Goal: Information Seeking & Learning: Learn about a topic

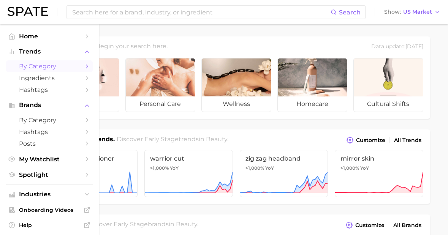
click at [43, 64] on span "by Category" at bounding box center [49, 66] width 61 height 7
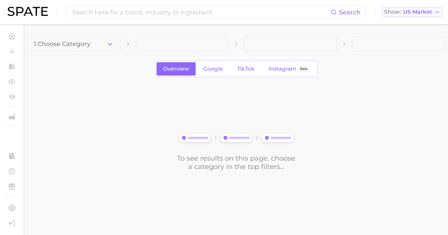
click at [426, 10] on span "US Market" at bounding box center [417, 12] width 29 height 4
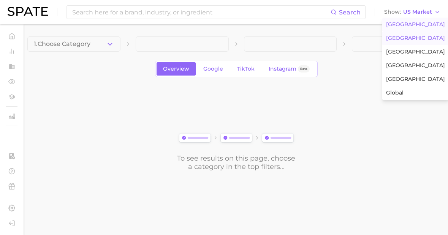
click at [416, 43] on button "[GEOGRAPHIC_DATA]" at bounding box center [416, 39] width 67 height 14
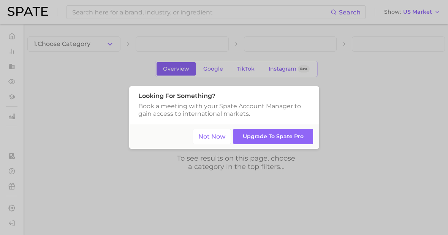
click at [224, 137] on button "Not Now" at bounding box center [212, 137] width 38 height 16
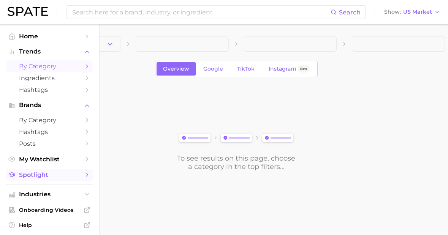
click at [32, 181] on link "Spotlight" at bounding box center [49, 175] width 87 height 12
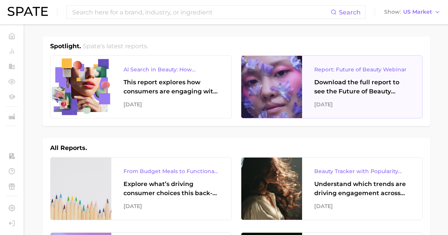
click at [352, 84] on div "Download the full report to see the Future of Beauty trends we unpacked during …" at bounding box center [362, 87] width 96 height 18
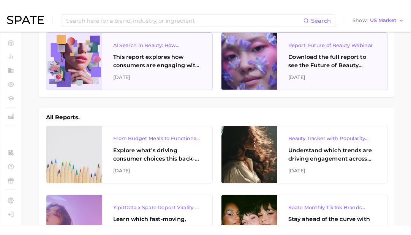
scroll to position [31, 0]
